Goal: Transaction & Acquisition: Subscribe to service/newsletter

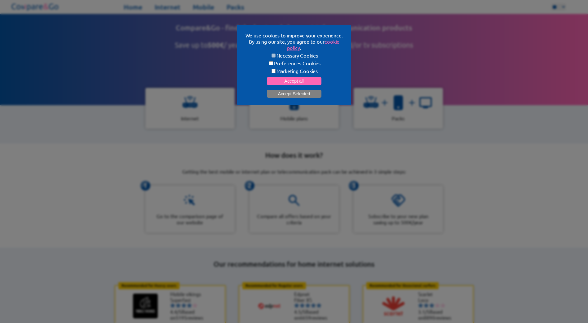
click at [278, 90] on button "Accept Selected" at bounding box center [294, 94] width 55 height 8
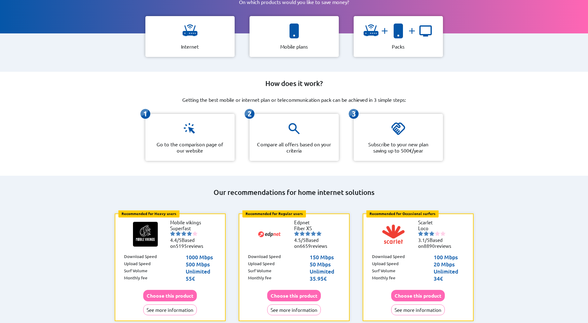
scroll to position [31, 0]
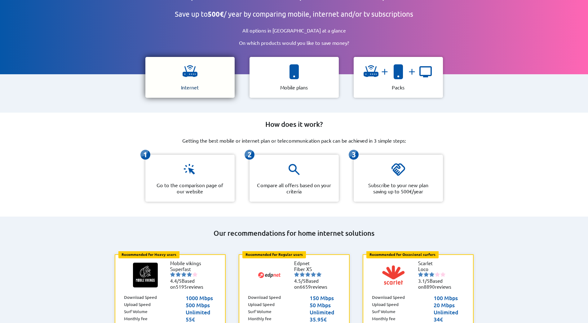
click at [190, 75] on img at bounding box center [189, 71] width 15 height 15
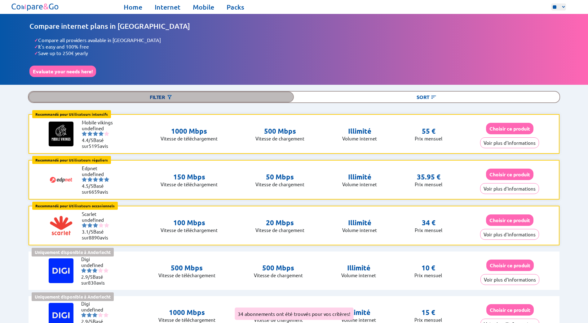
click at [232, 98] on div "Filter" at bounding box center [161, 97] width 265 height 11
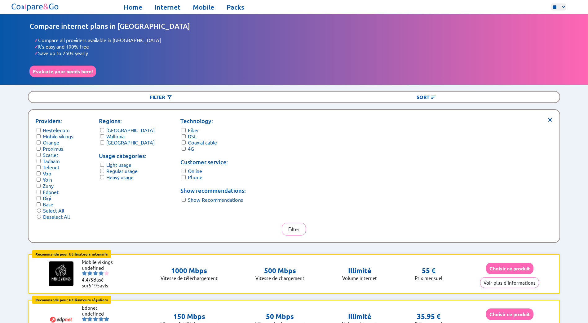
click at [106, 167] on form "Usage categories: Light usage Regular usage Heavy usage" at bounding box center [127, 166] width 56 height 29
click at [291, 223] on button "Filter" at bounding box center [294, 229] width 24 height 13
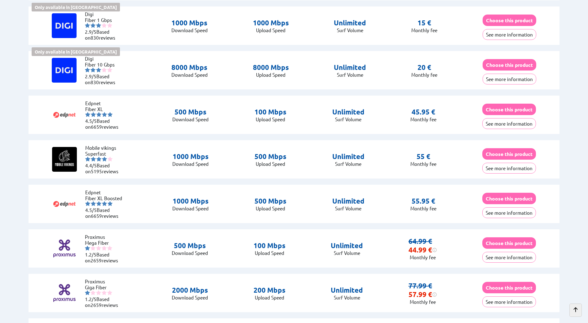
scroll to position [186, 0]
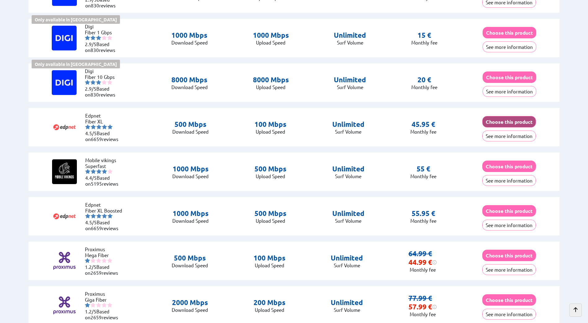
click at [527, 121] on button "Choose this product" at bounding box center [509, 121] width 54 height 11
